Goal: Navigation & Orientation: Find specific page/section

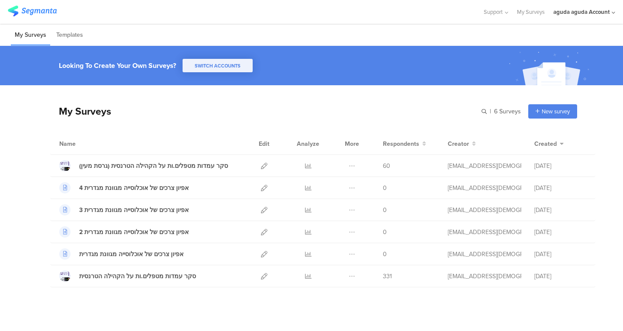
click at [574, 16] on div "aguda aguda Account" at bounding box center [584, 12] width 62 height 24
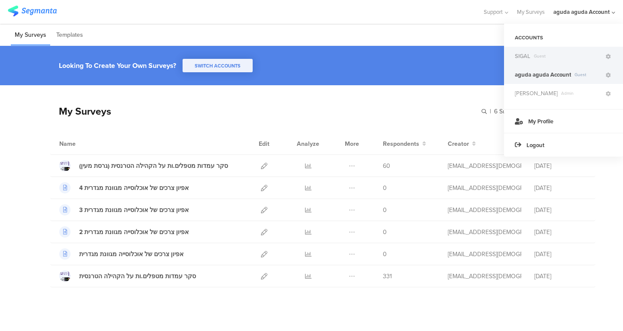
click at [525, 60] on span "SIGAL" at bounding box center [523, 56] width 16 height 8
